Goal: Task Accomplishment & Management: Manage account settings

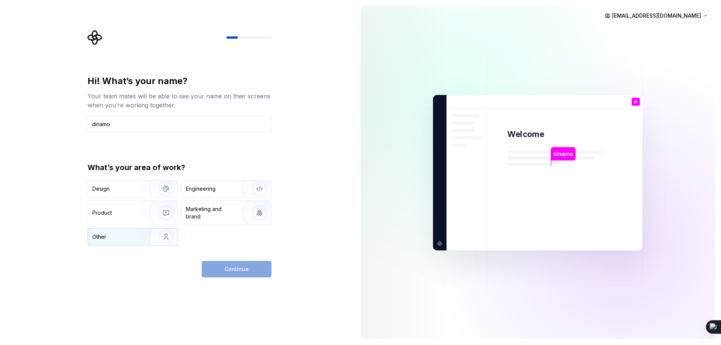
type input "dinamo"
click at [161, 233] on img "button" at bounding box center [161, 237] width 48 height 50
click at [217, 272] on button "Continue" at bounding box center [237, 269] width 70 height 17
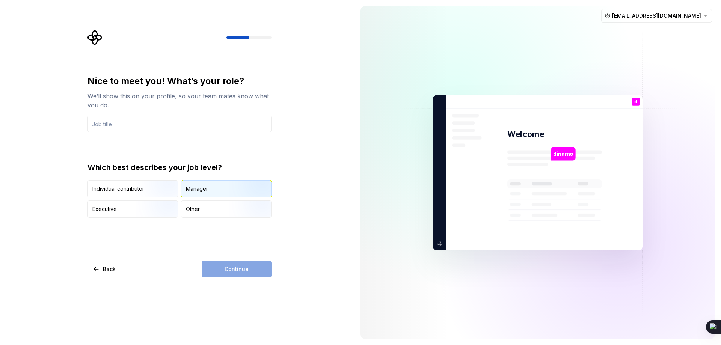
click at [201, 191] on div "Manager" at bounding box center [197, 189] width 22 height 8
click at [206, 212] on div "Other" at bounding box center [227, 209] width 90 height 17
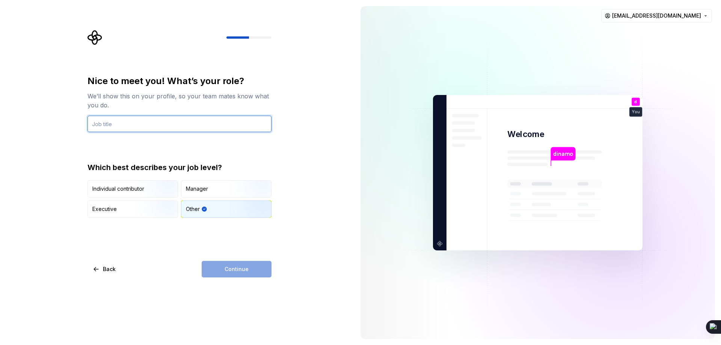
click at [157, 127] on input "text" at bounding box center [180, 124] width 184 height 17
drag, startPoint x: 139, startPoint y: 132, endPoint x: 109, endPoint y: 129, distance: 30.3
click at [109, 129] on input "all" at bounding box center [180, 124] width 184 height 17
type input "all"
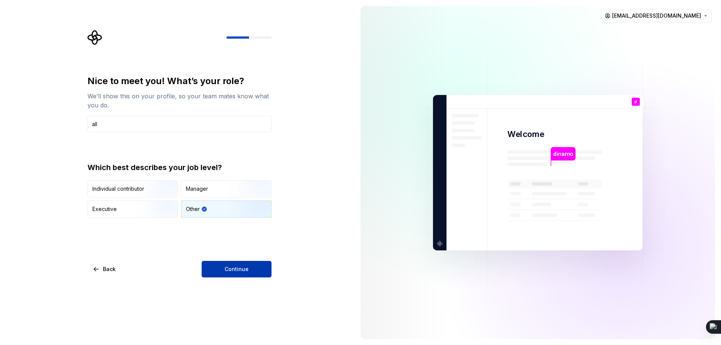
click at [208, 264] on button "Continue" at bounding box center [237, 269] width 70 height 17
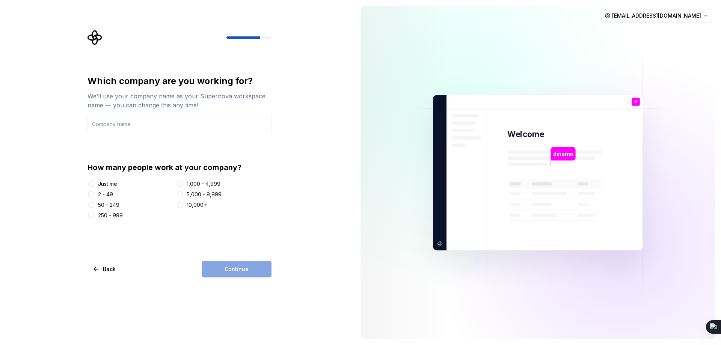
click at [104, 185] on div "Just me" at bounding box center [107, 184] width 19 height 8
click at [94, 185] on button "Just me" at bounding box center [91, 184] width 6 height 6
click at [115, 123] on input "text" at bounding box center [180, 124] width 184 height 17
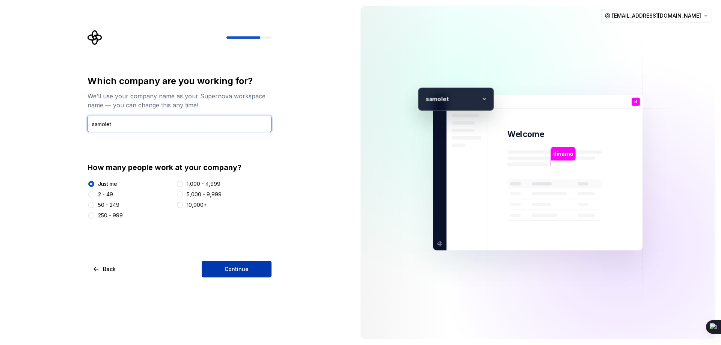
type input "samolet"
click at [216, 268] on button "Continue" at bounding box center [237, 269] width 70 height 17
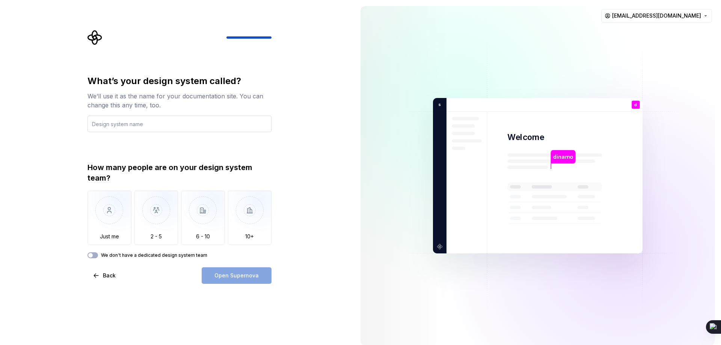
click at [102, 117] on input "text" at bounding box center [180, 124] width 184 height 17
drag, startPoint x: 199, startPoint y: 126, endPoint x: 103, endPoint y: 124, distance: 96.6
click at [103, 124] on input "testibnhbj nmnmnmnmnmnmnmnmnmnm" at bounding box center [180, 124] width 184 height 17
type input "testing"
click at [103, 207] on img "button" at bounding box center [110, 216] width 44 height 50
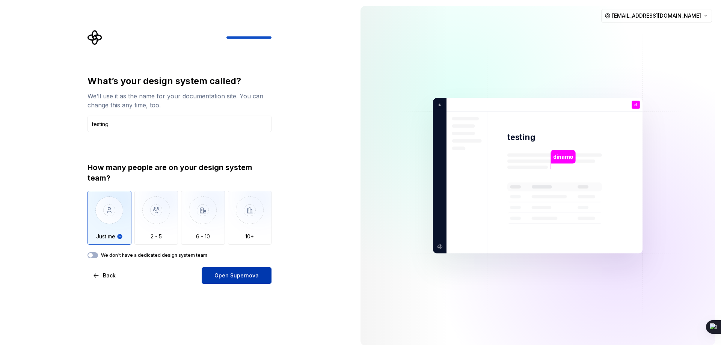
click at [215, 274] on button "Open Supernova" at bounding box center [237, 276] width 70 height 17
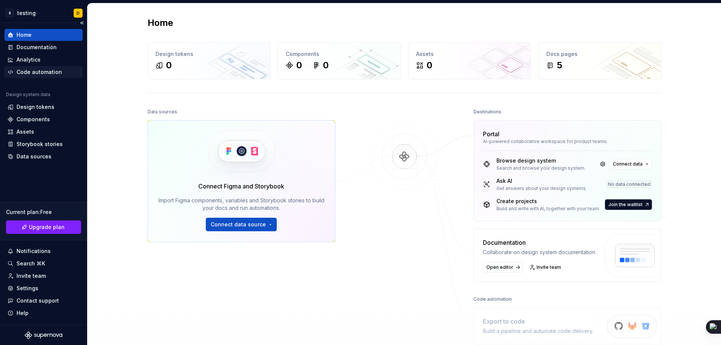
click at [56, 73] on div "Code automation" at bounding box center [39, 72] width 45 height 8
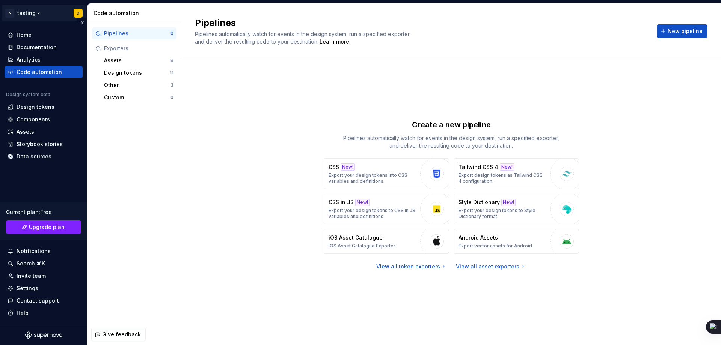
click at [67, 12] on html "S testing D Home Documentation Analytics Code automation Design system data Des…" at bounding box center [360, 172] width 721 height 345
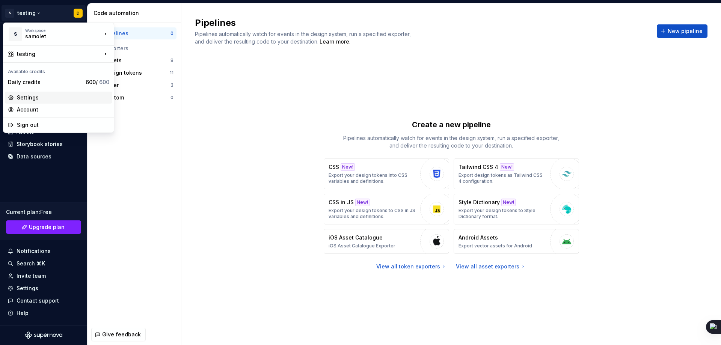
click at [36, 97] on div "Settings" at bounding box center [63, 98] width 92 height 8
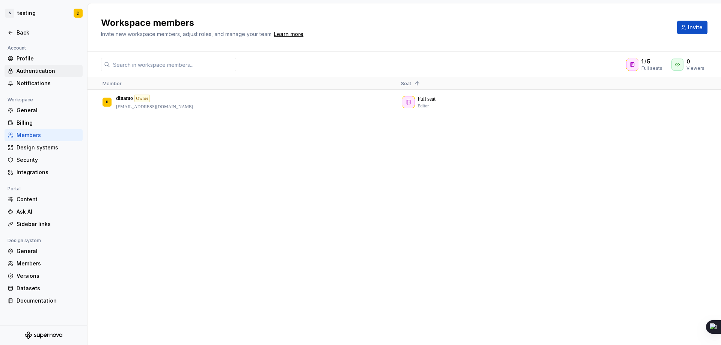
click at [32, 73] on div "Authentication" at bounding box center [48, 71] width 63 height 8
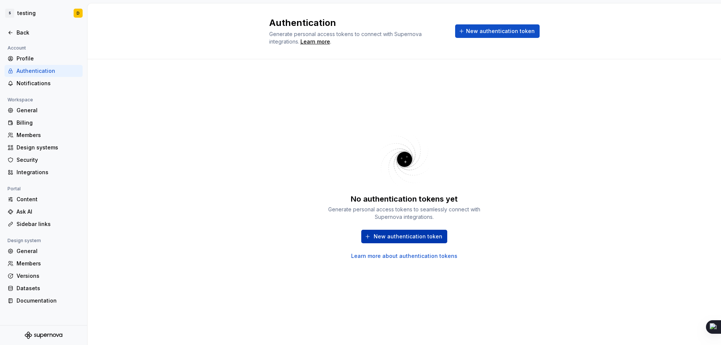
click at [372, 238] on button "New authentication token" at bounding box center [404, 237] width 86 height 14
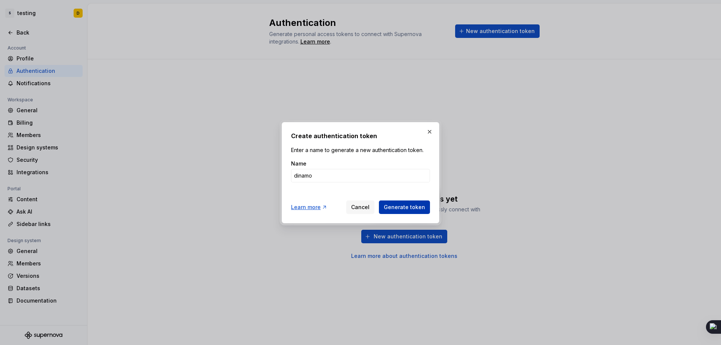
type input "dinamo"
click at [390, 208] on span "Generate token" at bounding box center [404, 208] width 41 height 8
